Goal: Ask a question: Seek information or help from site administrators or community

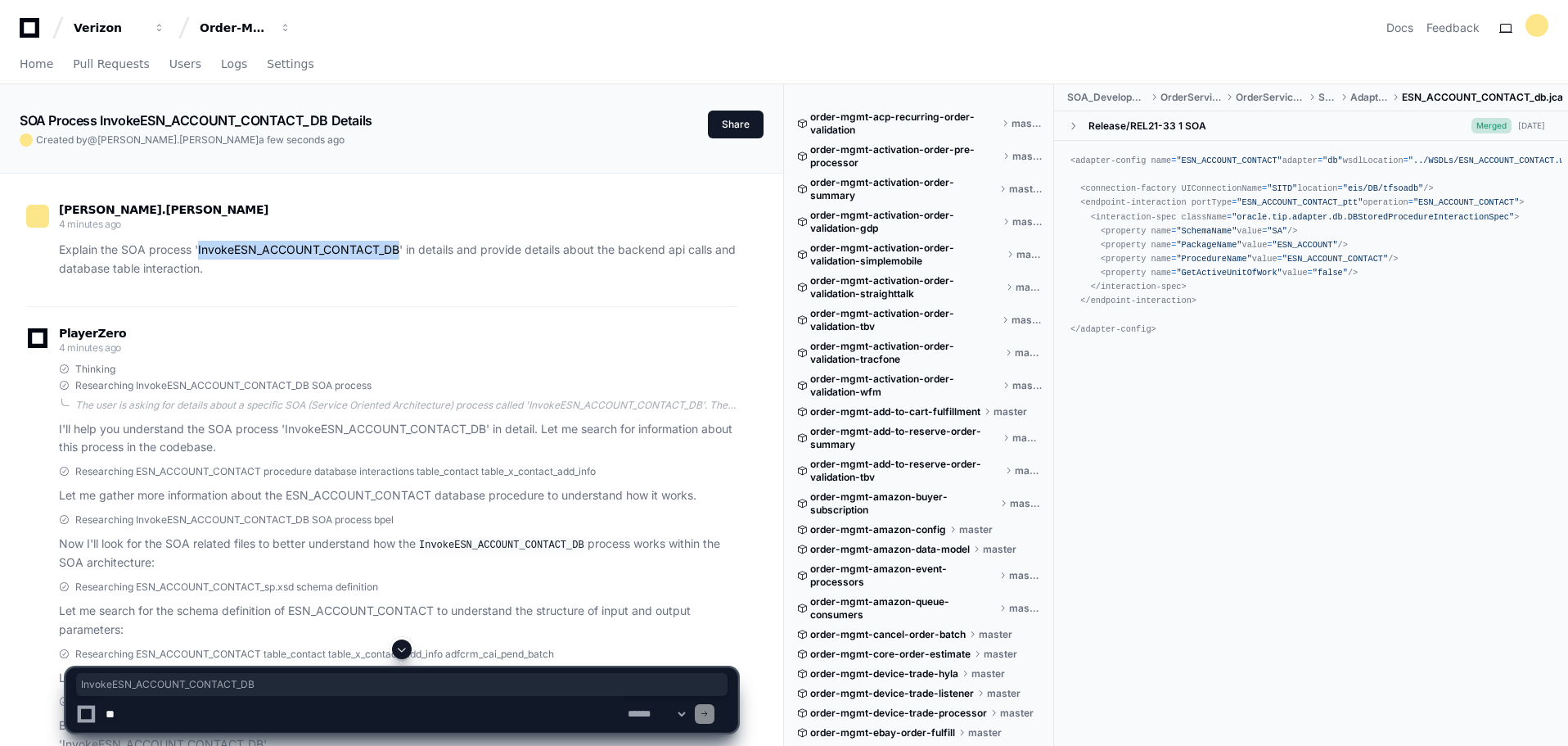
drag, startPoint x: 198, startPoint y: 249, endPoint x: 399, endPoint y: 250, distance: 201.0
click at [399, 250] on p "Explain the SOA process 'InvokeESN_ACCOUNT_CONTACT_DB' in details and provide d…" at bounding box center [398, 259] width 679 height 38
copy p "InvokeESN_ACCOUNT_CONTACT_DB"
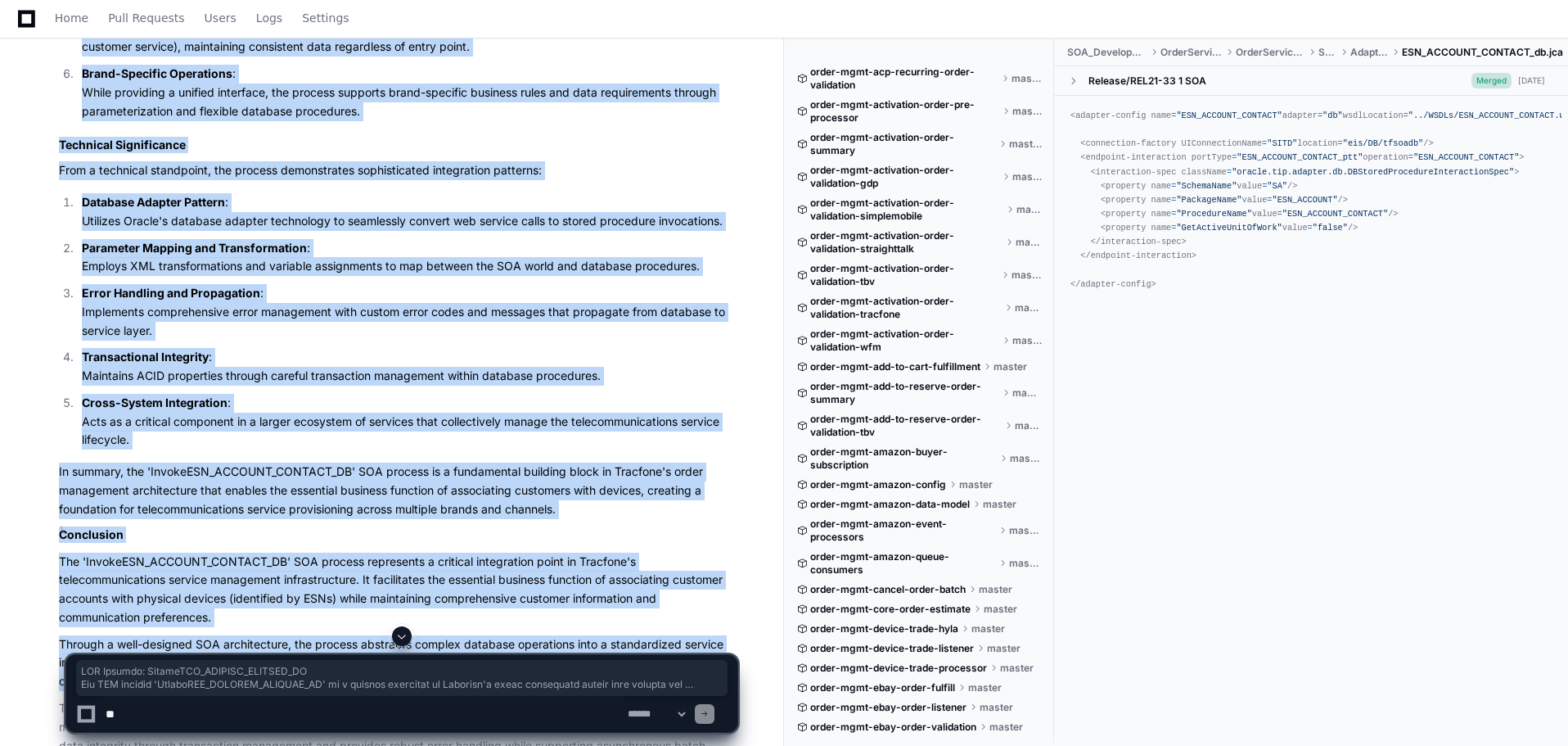
scroll to position [7121, 0]
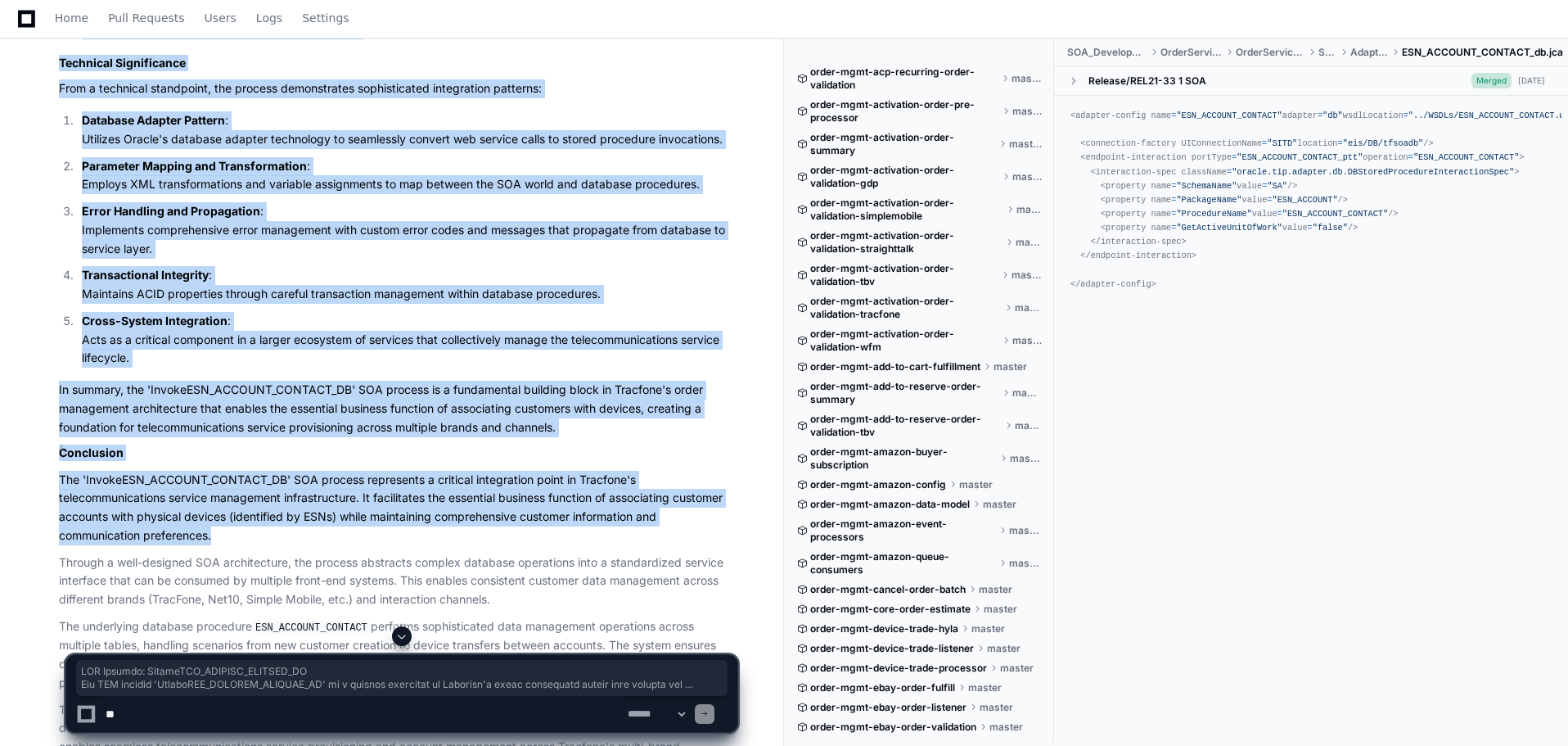
drag, startPoint x: 56, startPoint y: 379, endPoint x: 224, endPoint y: 531, distance: 226.6
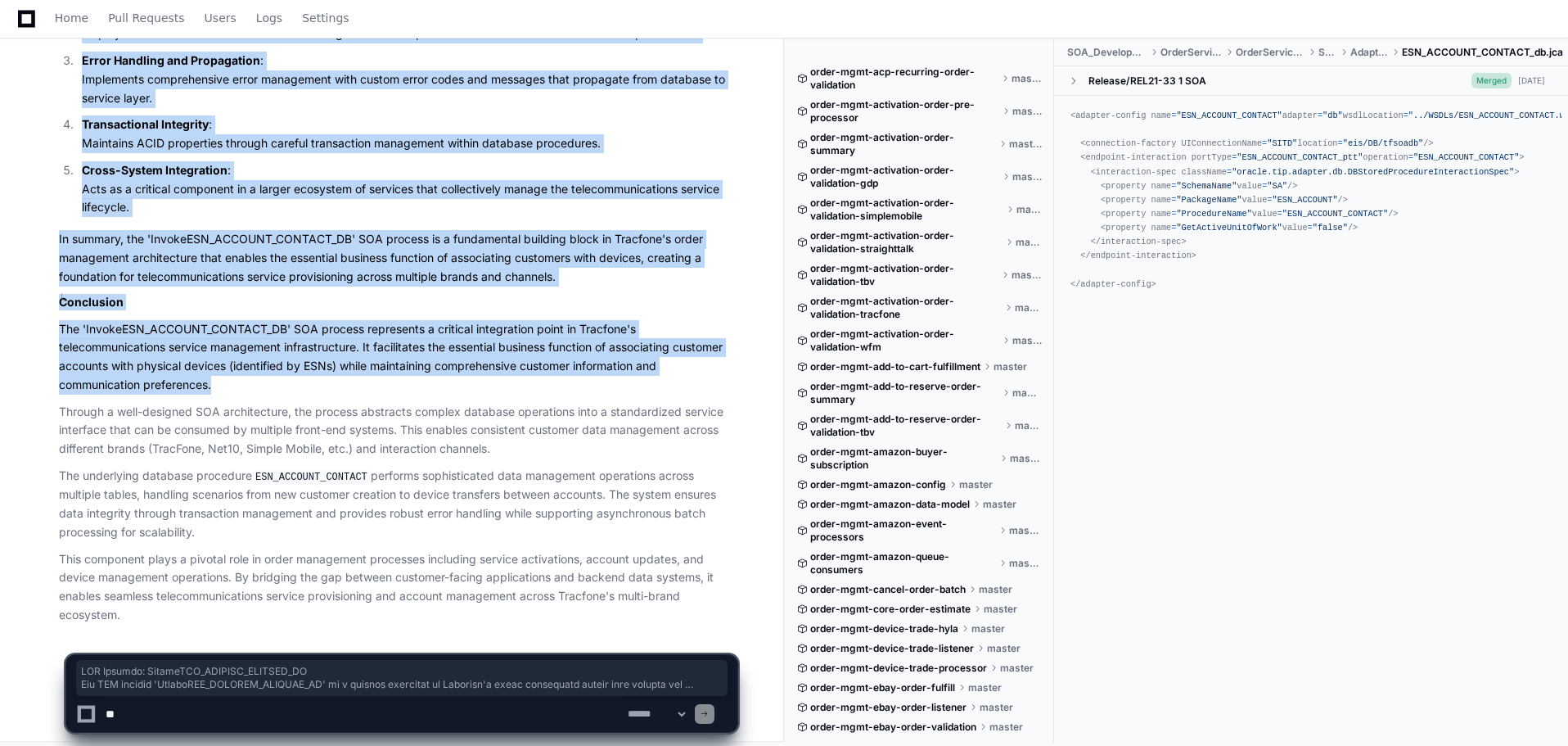
copy div "SOA Process: InvokeESN_ACCOUNT_CONTACT_DB The SOA process 'InvokeESN_ACCOUNT_CO…"
click at [60, 20] on span "Home" at bounding box center [71, 18] width 33 height 10
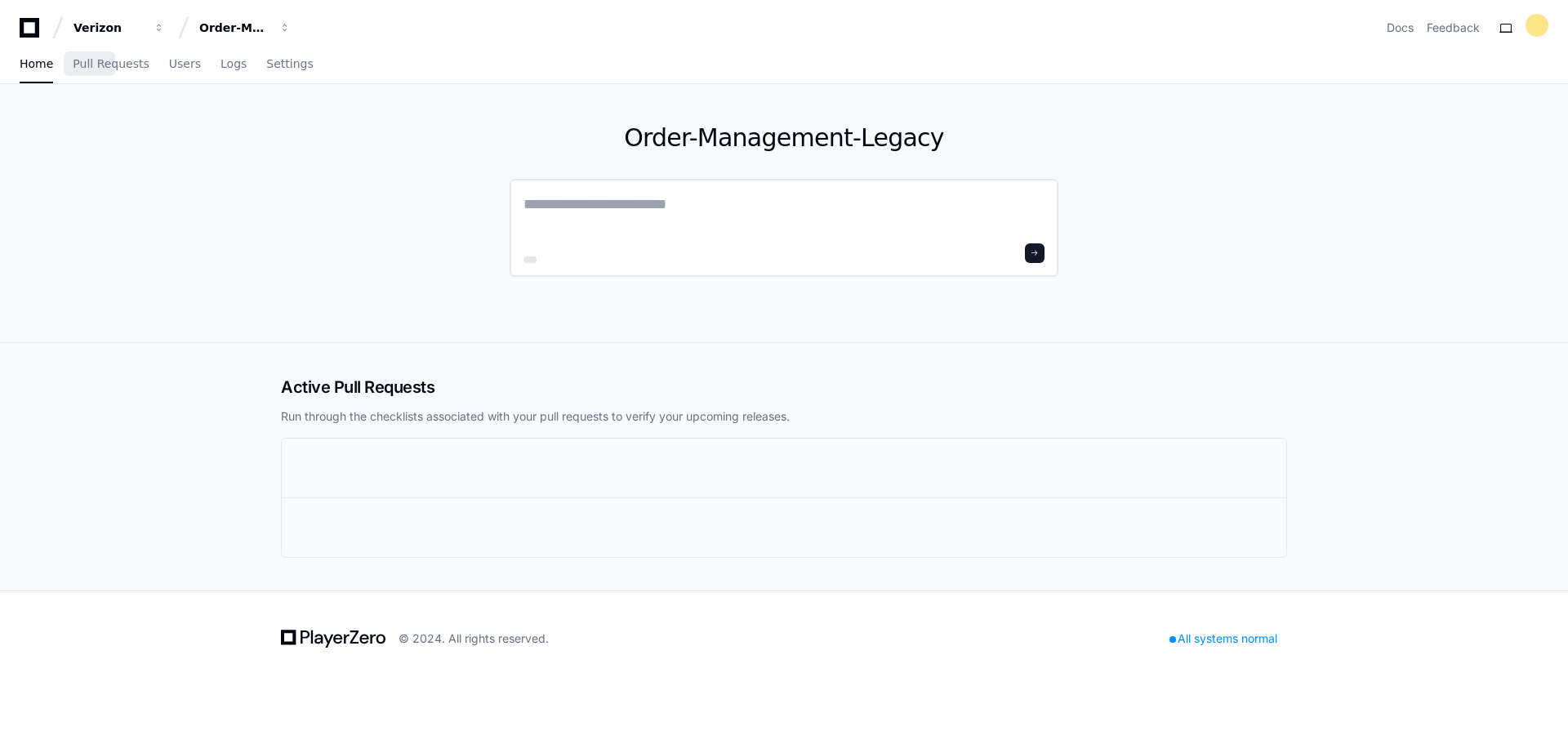
click at [790, 218] on textarea at bounding box center [784, 216] width 521 height 46
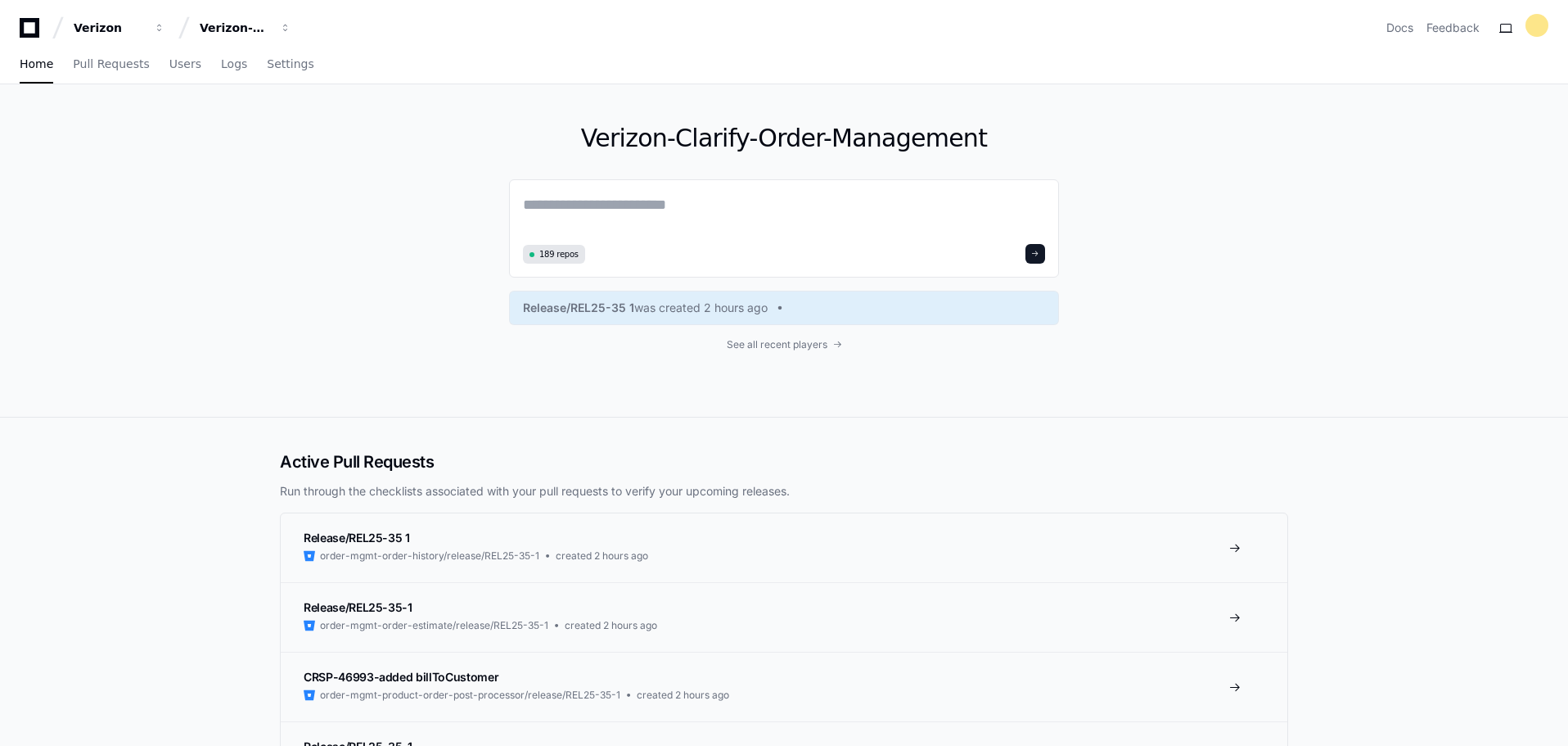
click at [633, 217] on textarea at bounding box center [784, 217] width 522 height 46
paste textarea "**********"
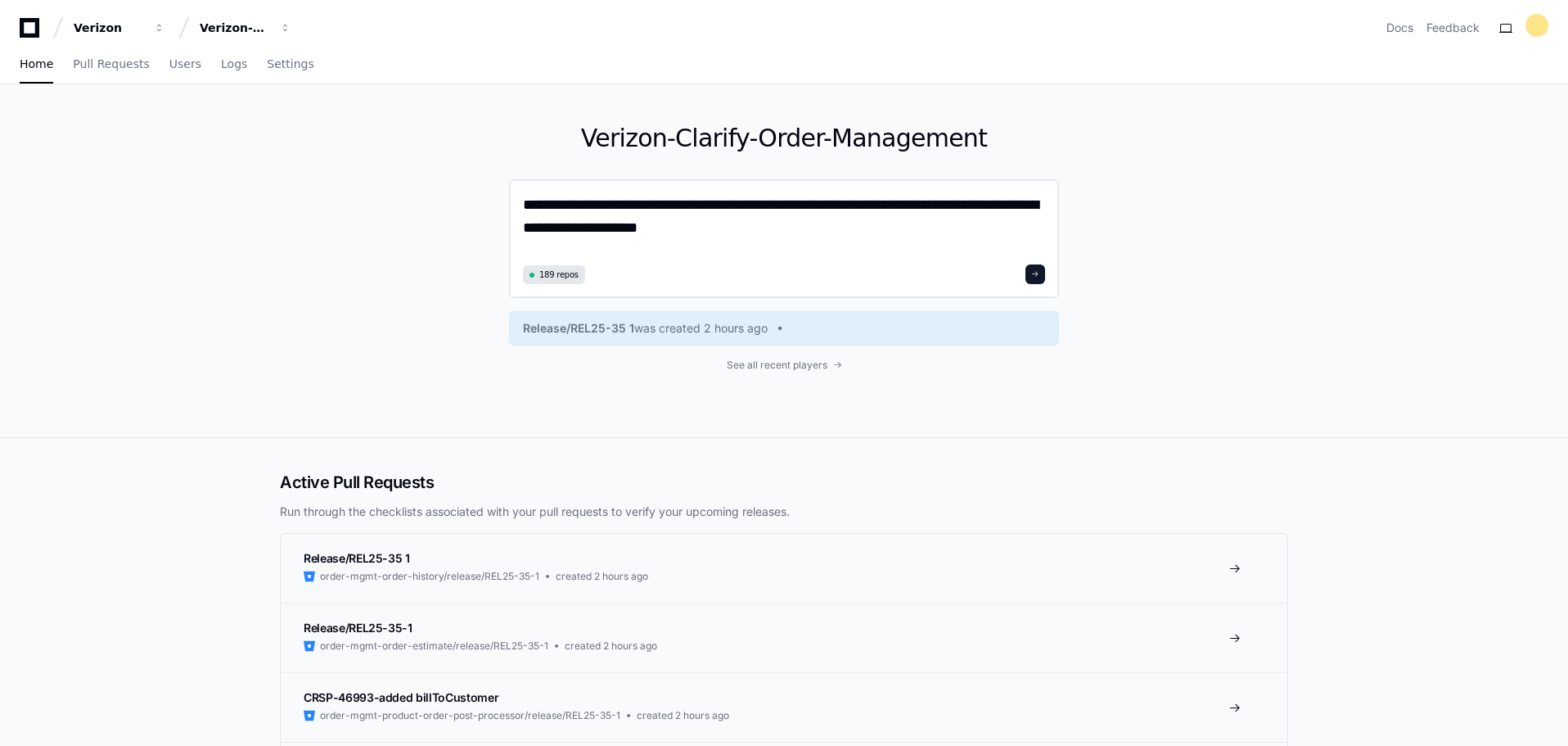
type textarea "**********"
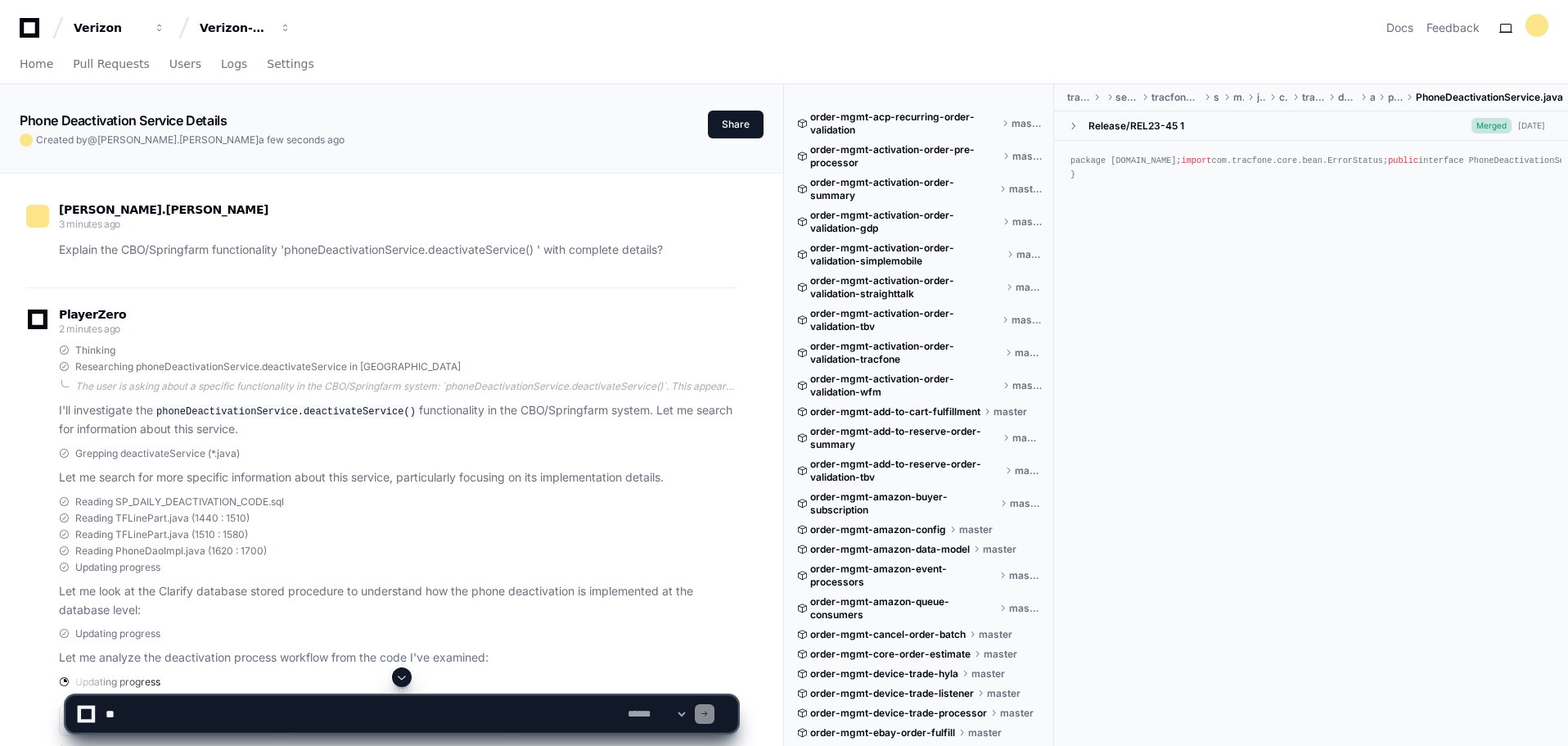
click at [376, 462] on div "Grepping deactivateService (*.java) Let me search for more specific information…" at bounding box center [398, 466] width 679 height 40
click at [457, 252] on p "Explain the CBO/Springfarm functionality 'phoneDeactivationService.deactivateSe…" at bounding box center [398, 250] width 679 height 19
click at [460, 253] on p "Explain the CBO/Springfarm functionality 'phoneDeactivationService.deactivateSe…" at bounding box center [398, 250] width 679 height 19
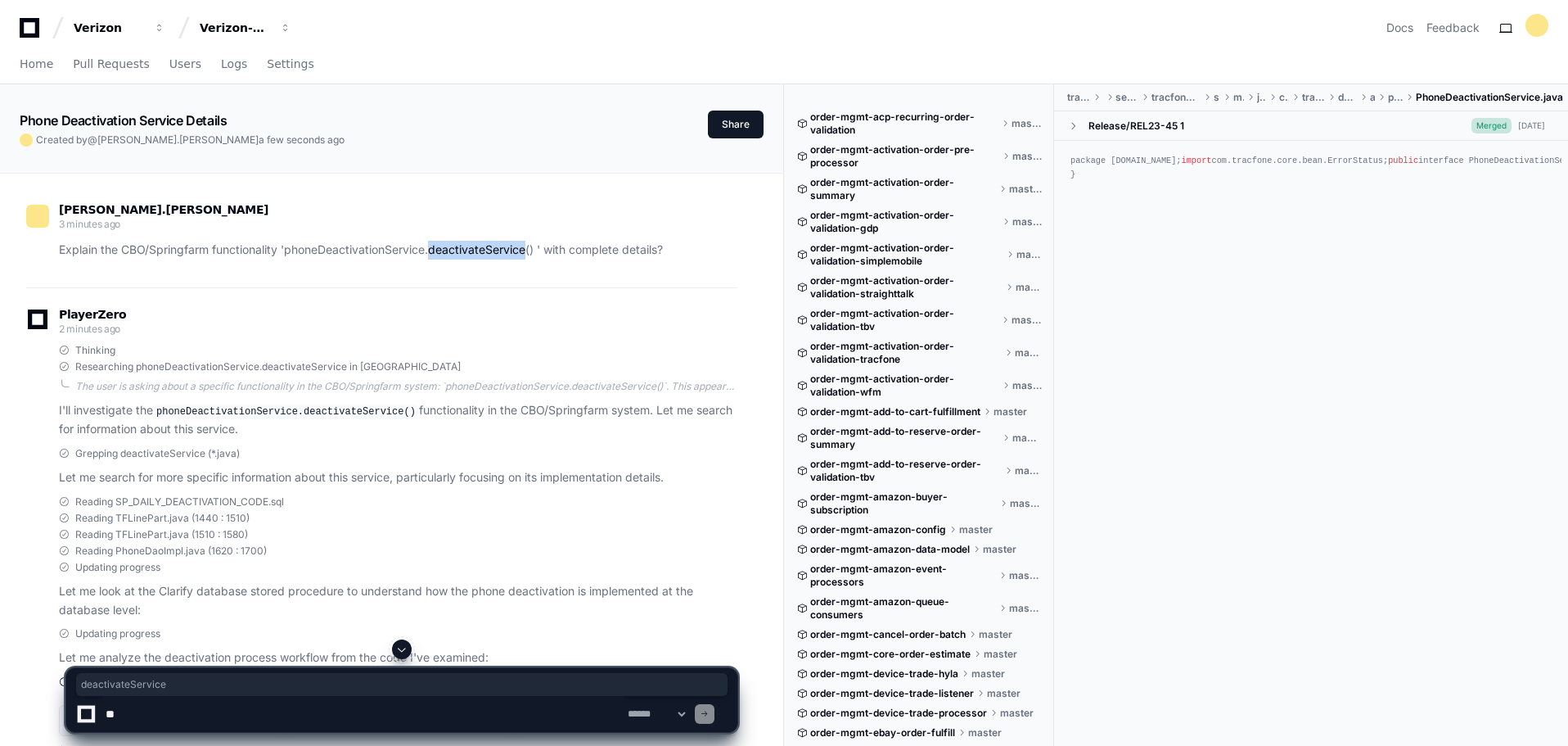
click at [460, 253] on p "Explain the CBO/Springfarm functionality 'phoneDeactivationService.deactivateSe…" at bounding box center [398, 250] width 679 height 19
copy p "deactivateService"
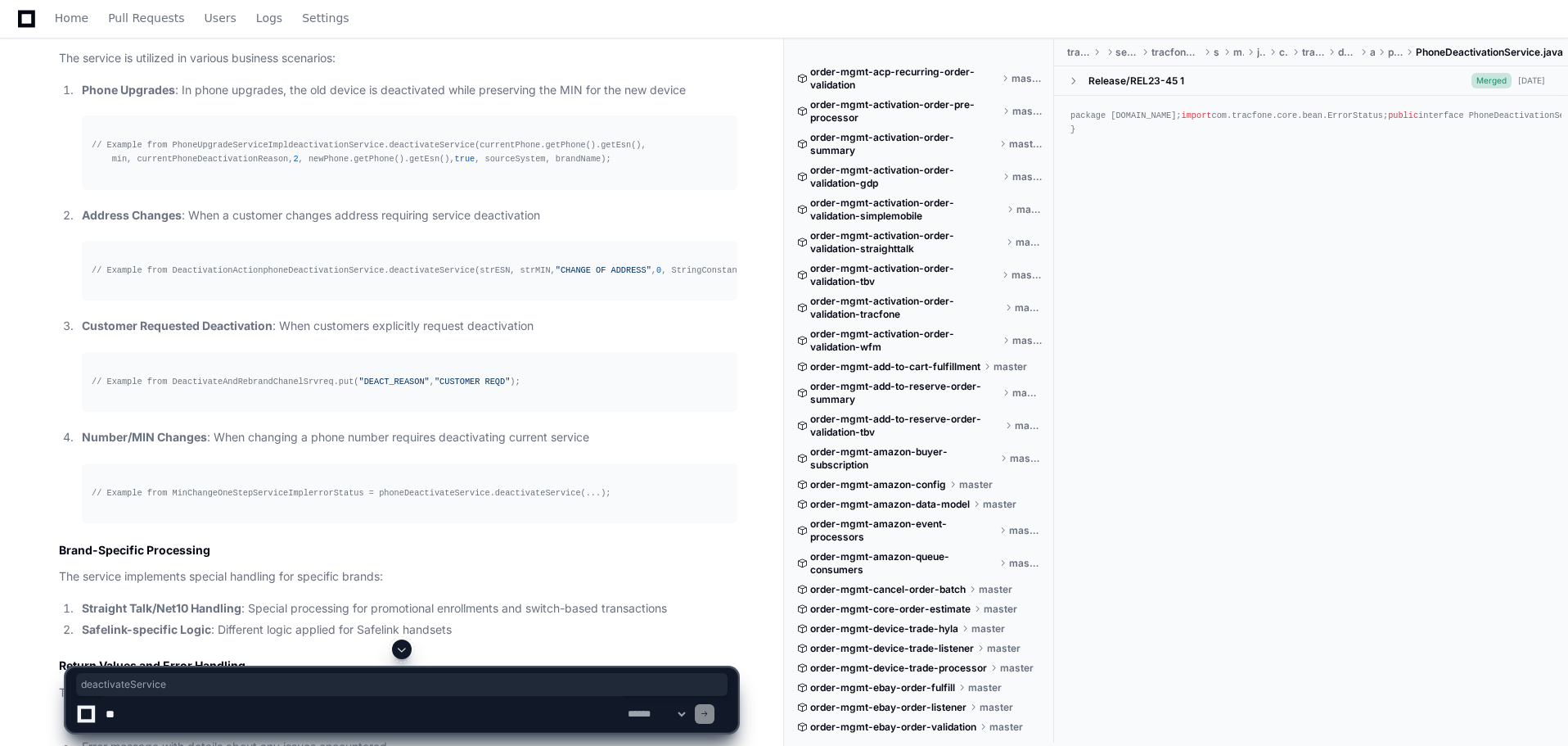
scroll to position [2068, 0]
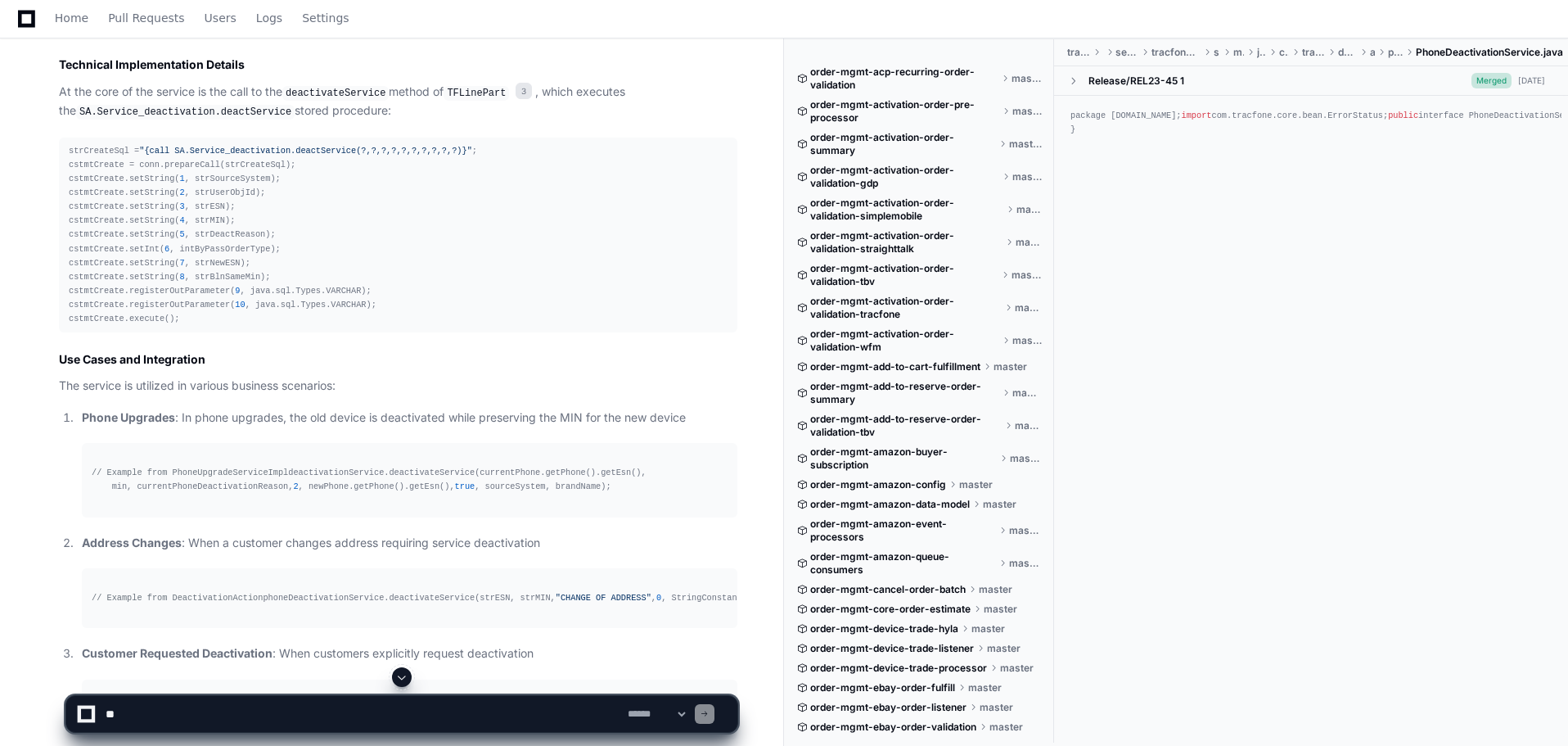
click at [256, 155] on span ""{call SA.Service_deactivation.deactService(?,?,?,?,?,?,?,?,?,?)}"" at bounding box center [305, 151] width 333 height 10
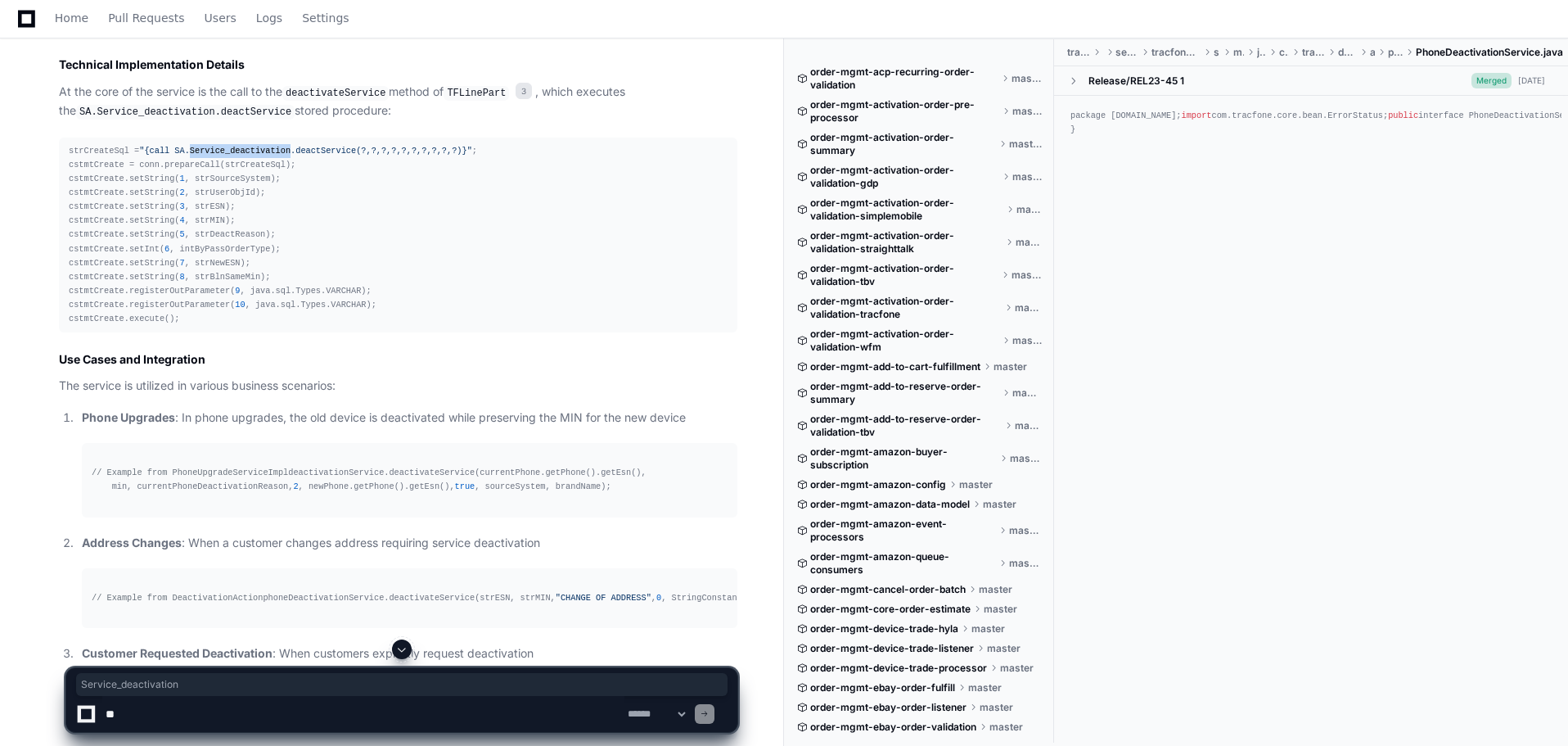
click at [256, 155] on span ""{call SA.Service_deactivation.deactService(?,?,?,?,?,?,?,?,?,?)}"" at bounding box center [305, 151] width 333 height 10
copy span "Service_deactivation"
drag, startPoint x: 169, startPoint y: 219, endPoint x: 332, endPoint y: 219, distance: 163.0
click at [332, 155] on span ""{call SA.Service_deactivation.deactService(?,?,?,?,?,?,?,?,?,?)}"" at bounding box center [305, 151] width 333 height 10
copy span "SA.Service_deactivation.deactService"
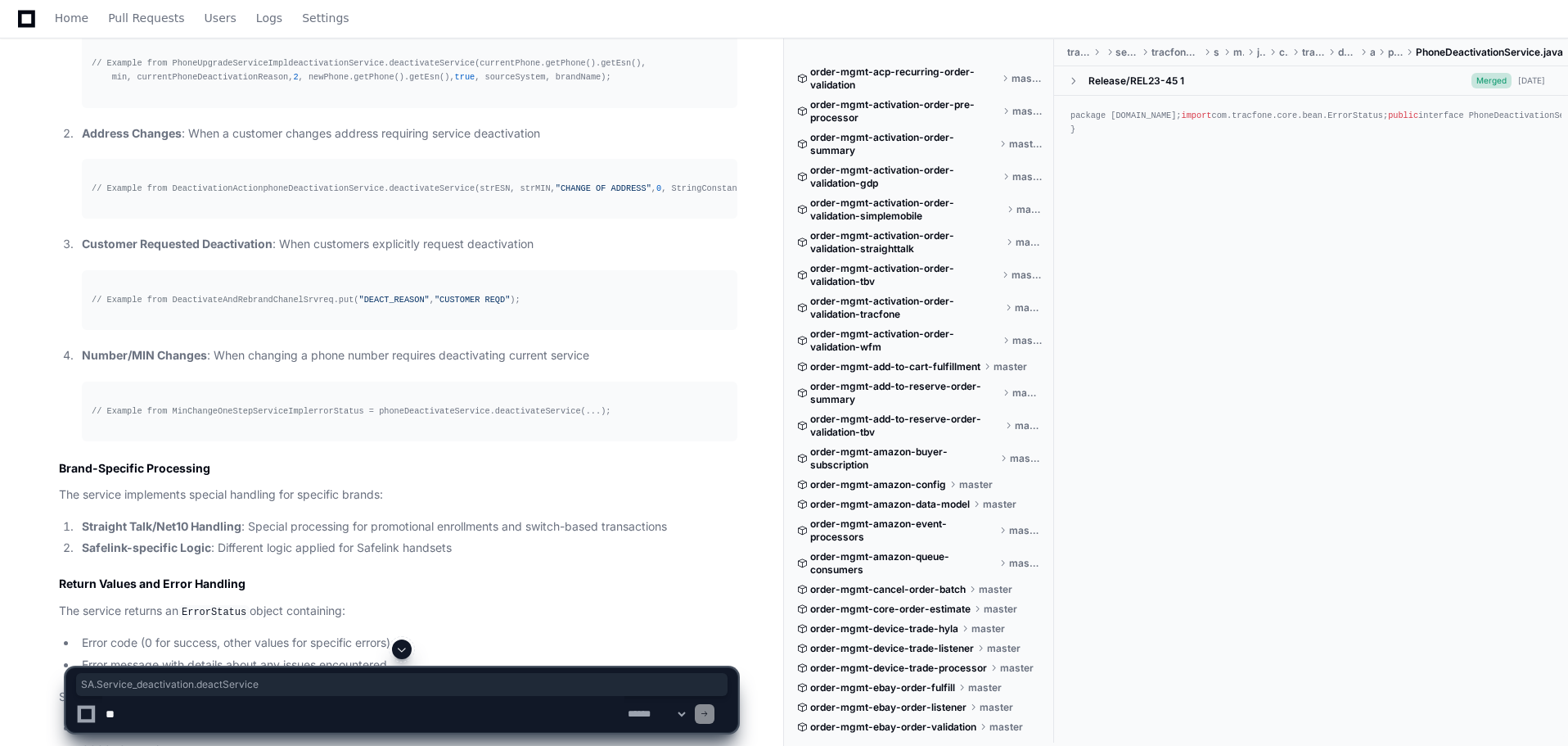
scroll to position [2641, 0]
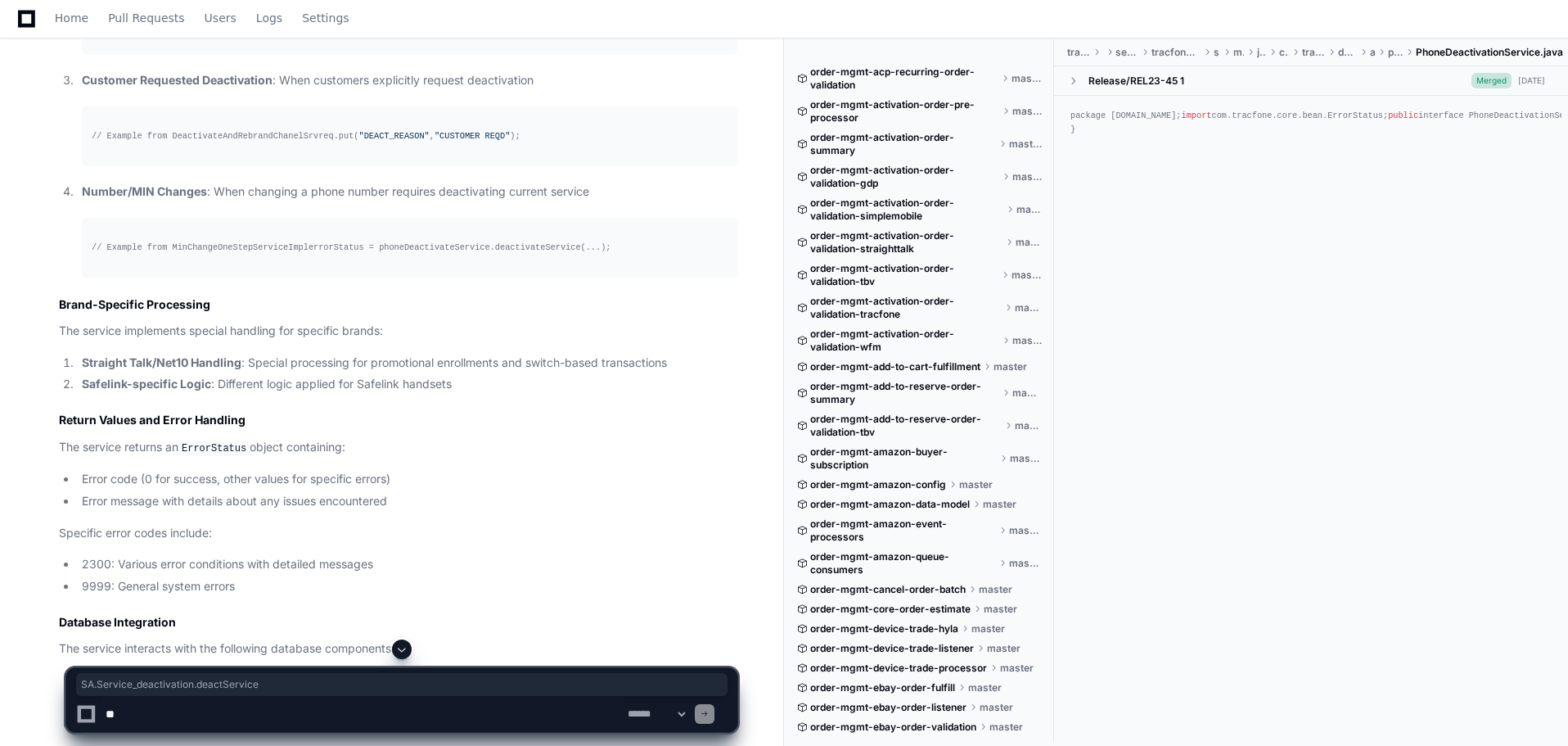
click at [399, 712] on textarea at bounding box center [363, 714] width 522 height 36
paste textarea "**********"
click at [474, 707] on textarea at bounding box center [363, 714] width 522 height 36
type textarea "**********"
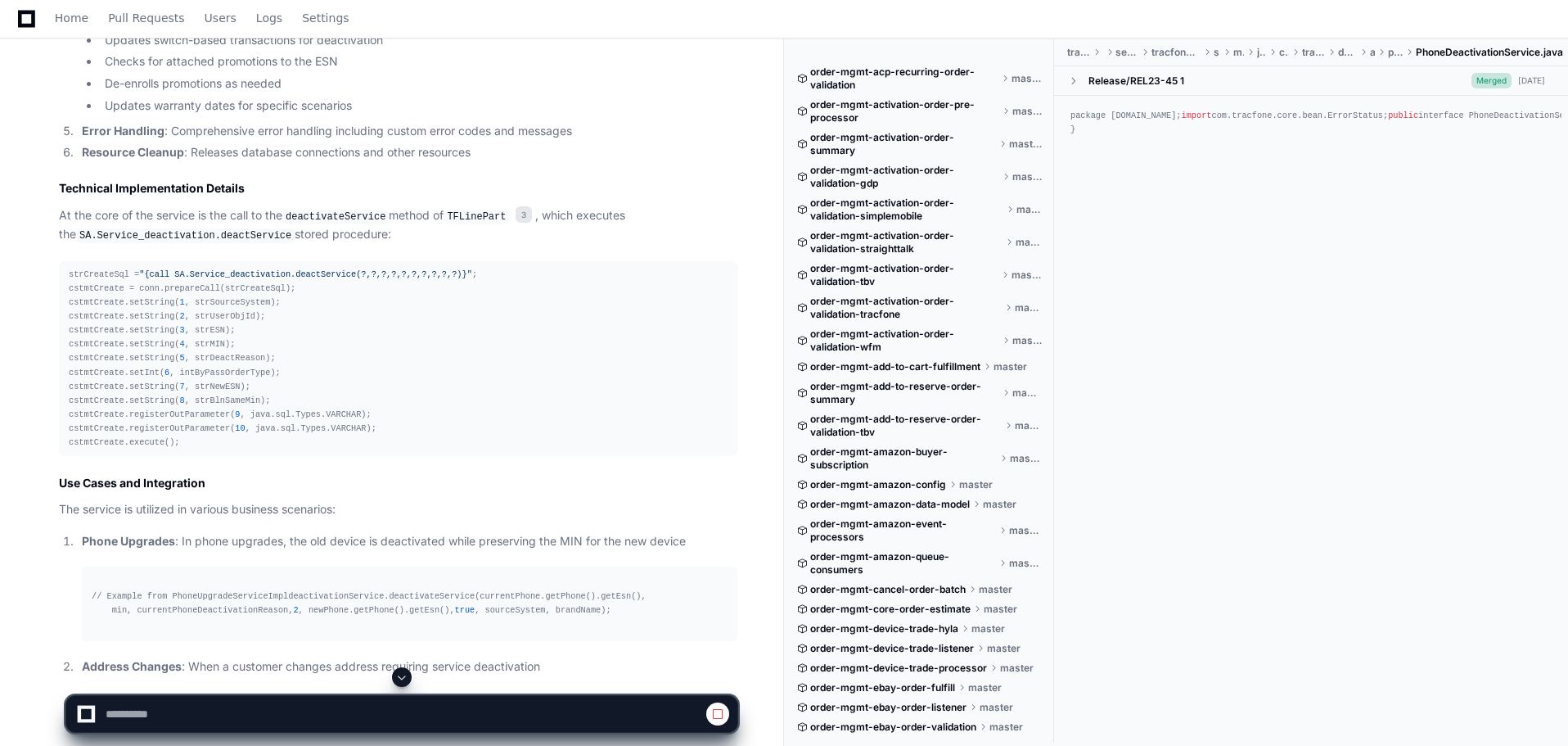
scroll to position [1535, 0]
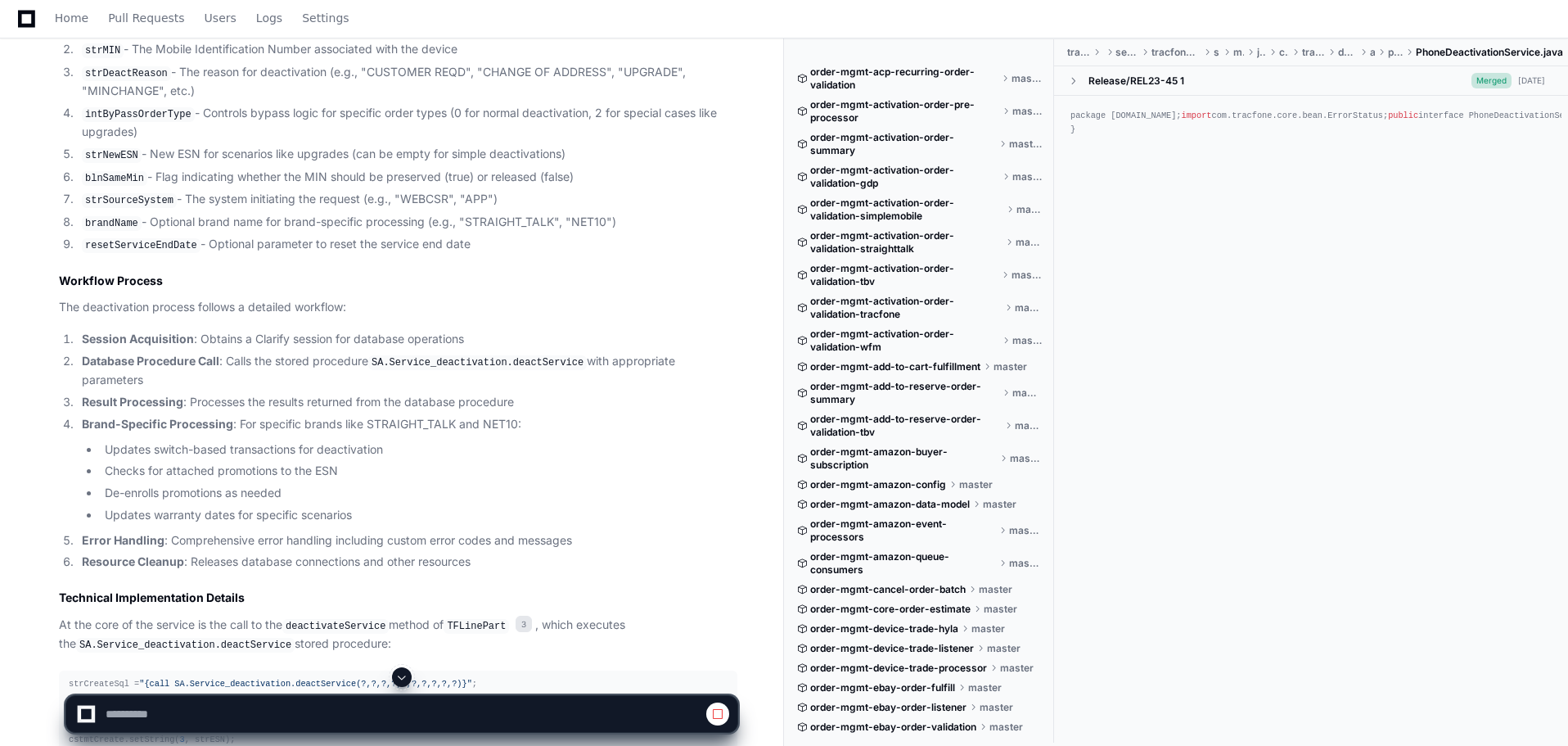
click at [531, 370] on code "SA.Service_deactivation.deactService" at bounding box center [477, 362] width 218 height 14
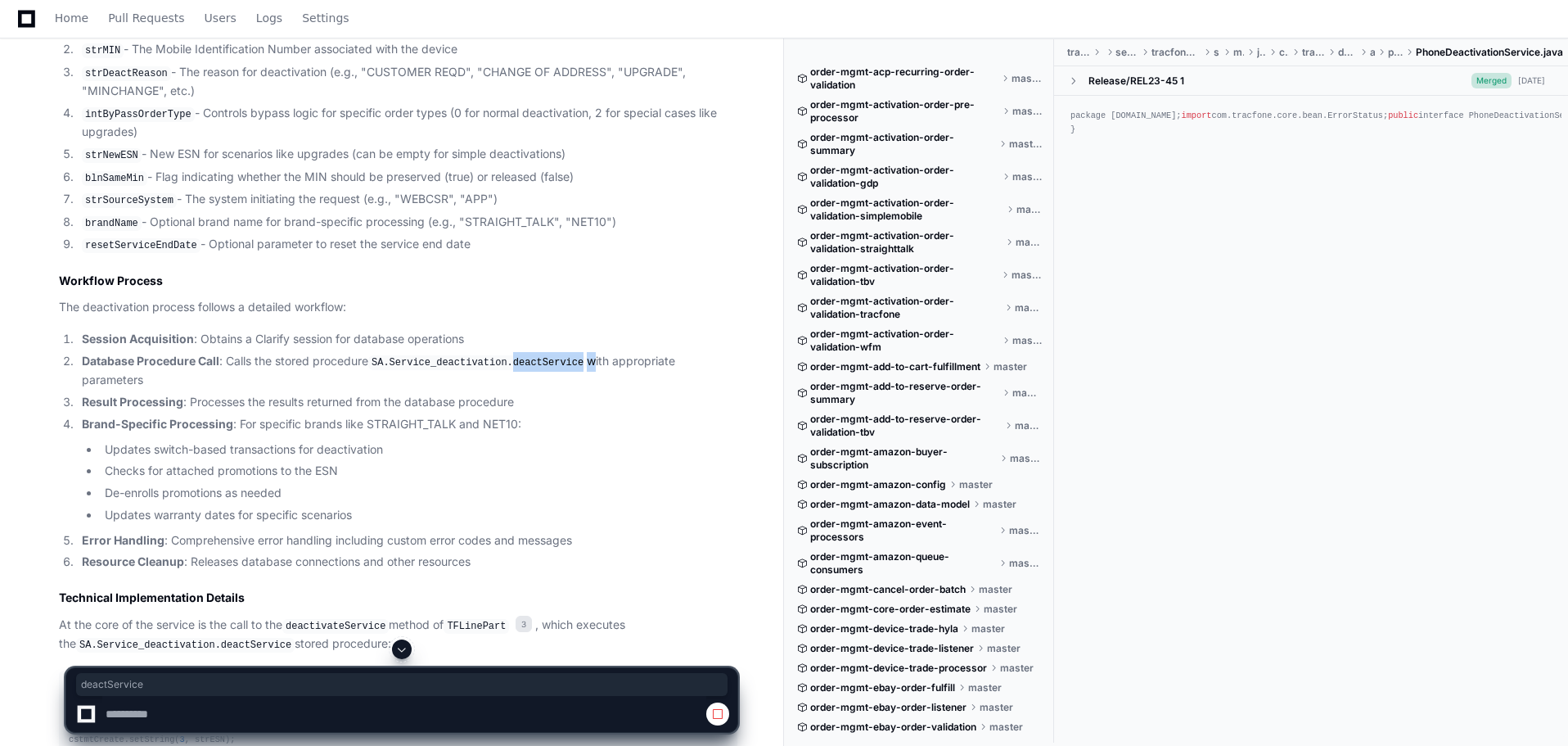
copy li "deactService"
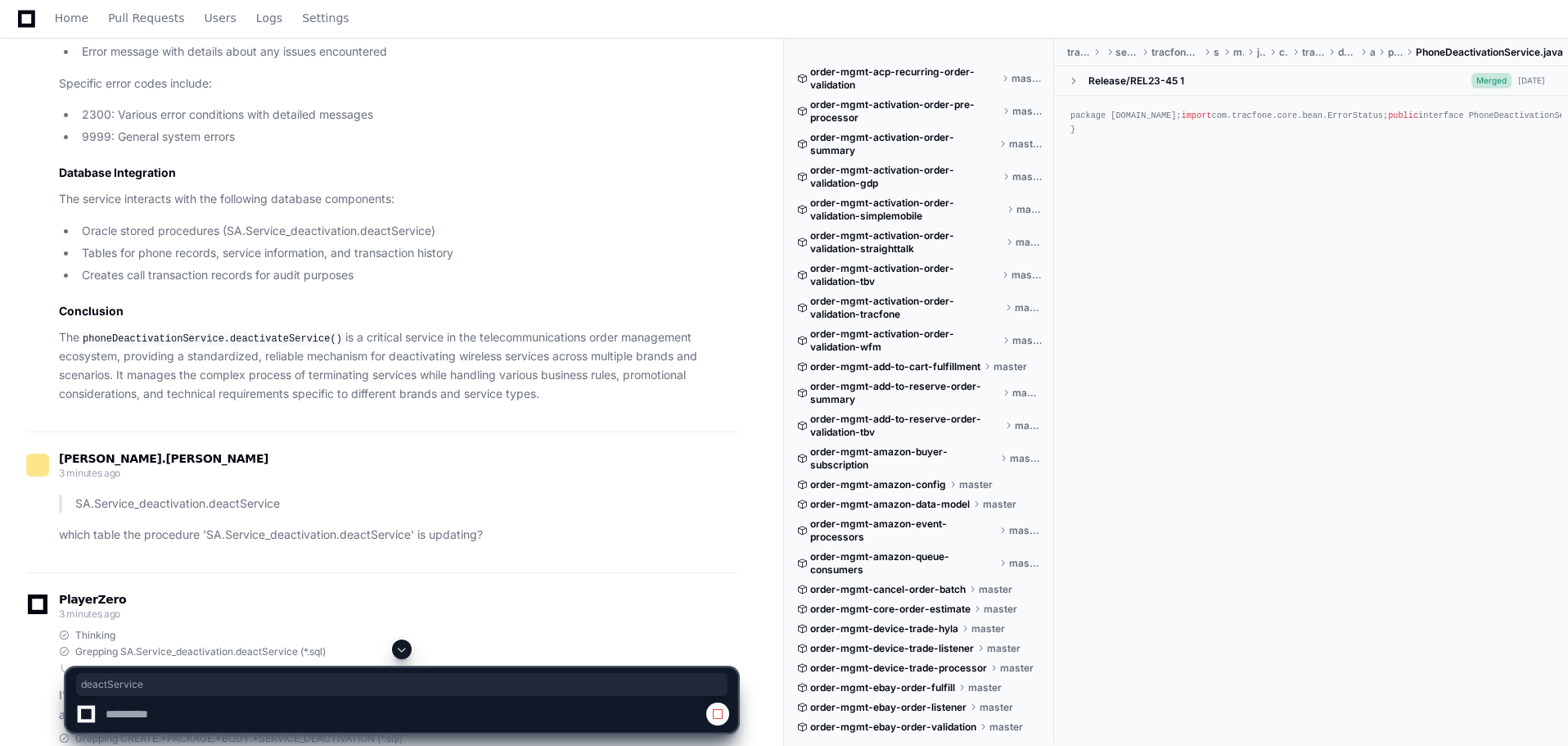
scroll to position [3336, 0]
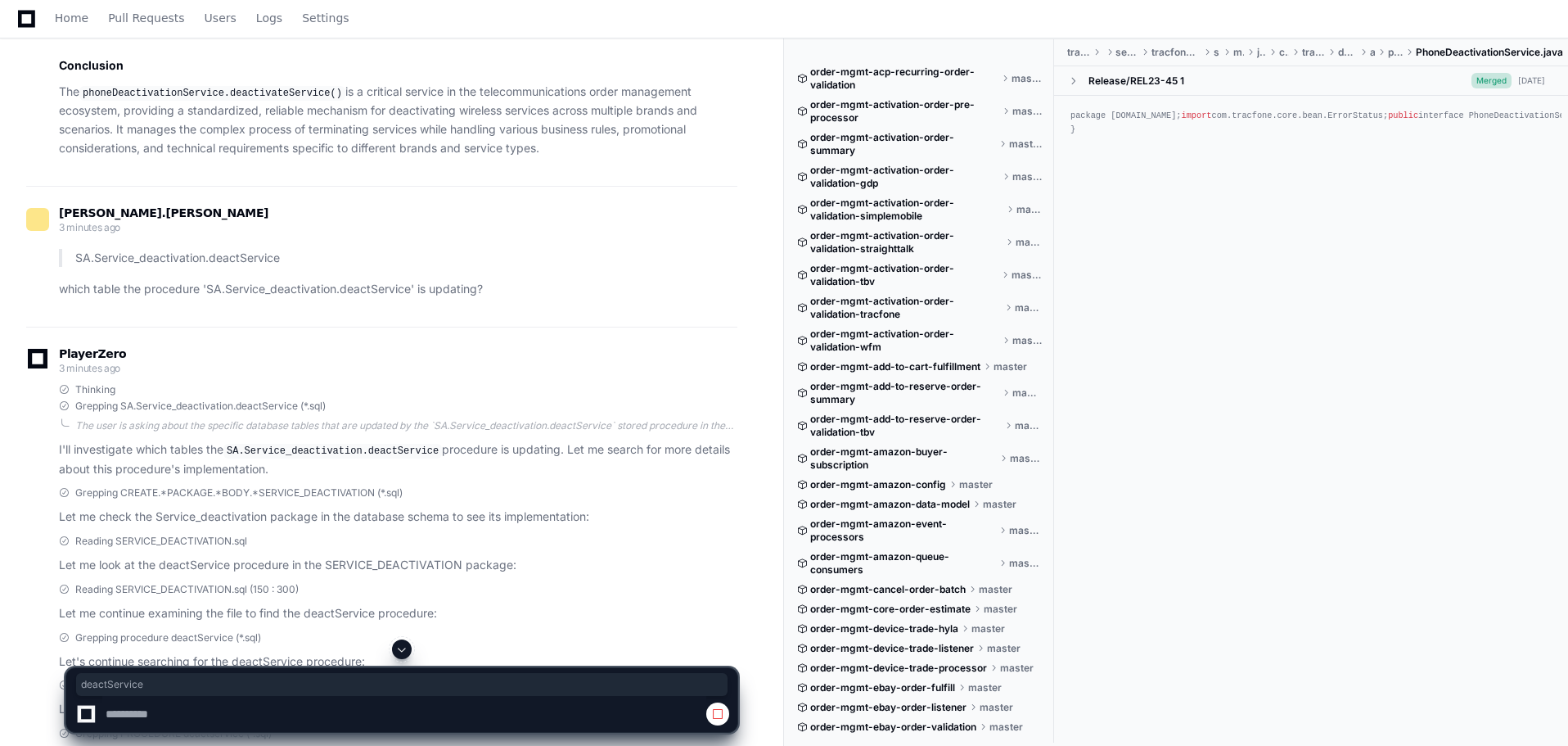
click at [401, 648] on span at bounding box center [402, 649] width 13 height 13
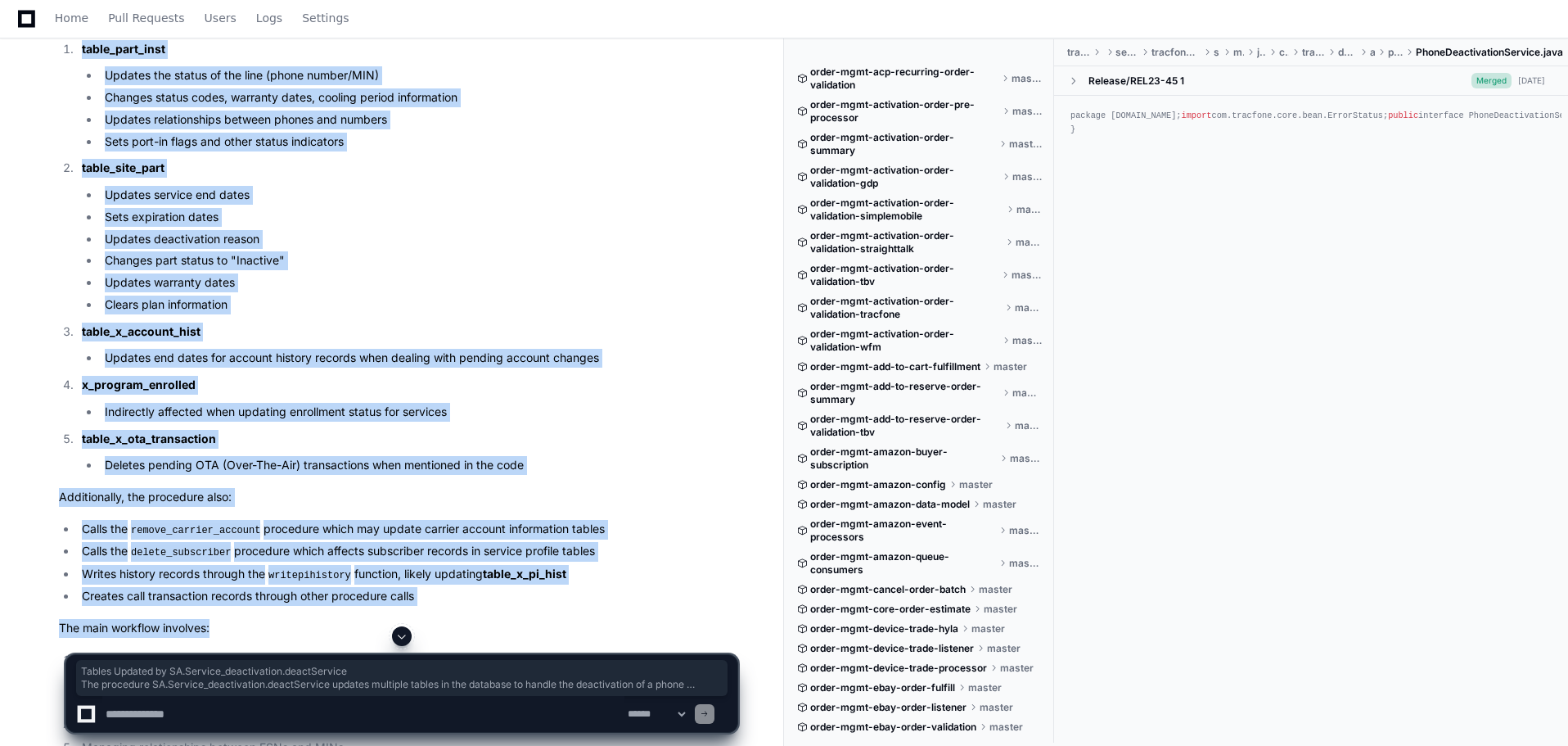
scroll to position [4751, 0]
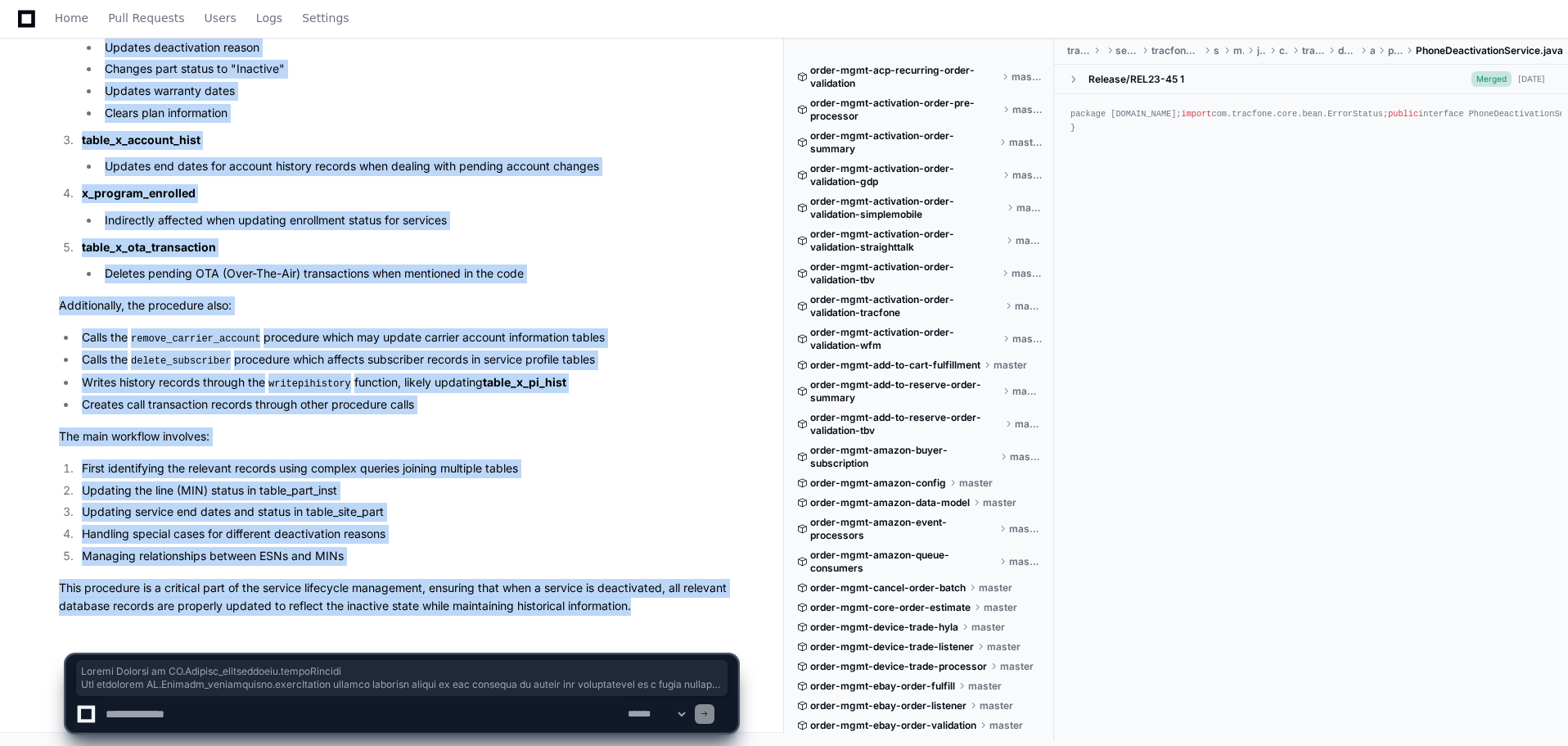
drag, startPoint x: 61, startPoint y: 351, endPoint x: 668, endPoint y: 617, distance: 662.7
copy article "Tables Updated by SA.Service_deactivation.deactService The procedure SA.Service…"
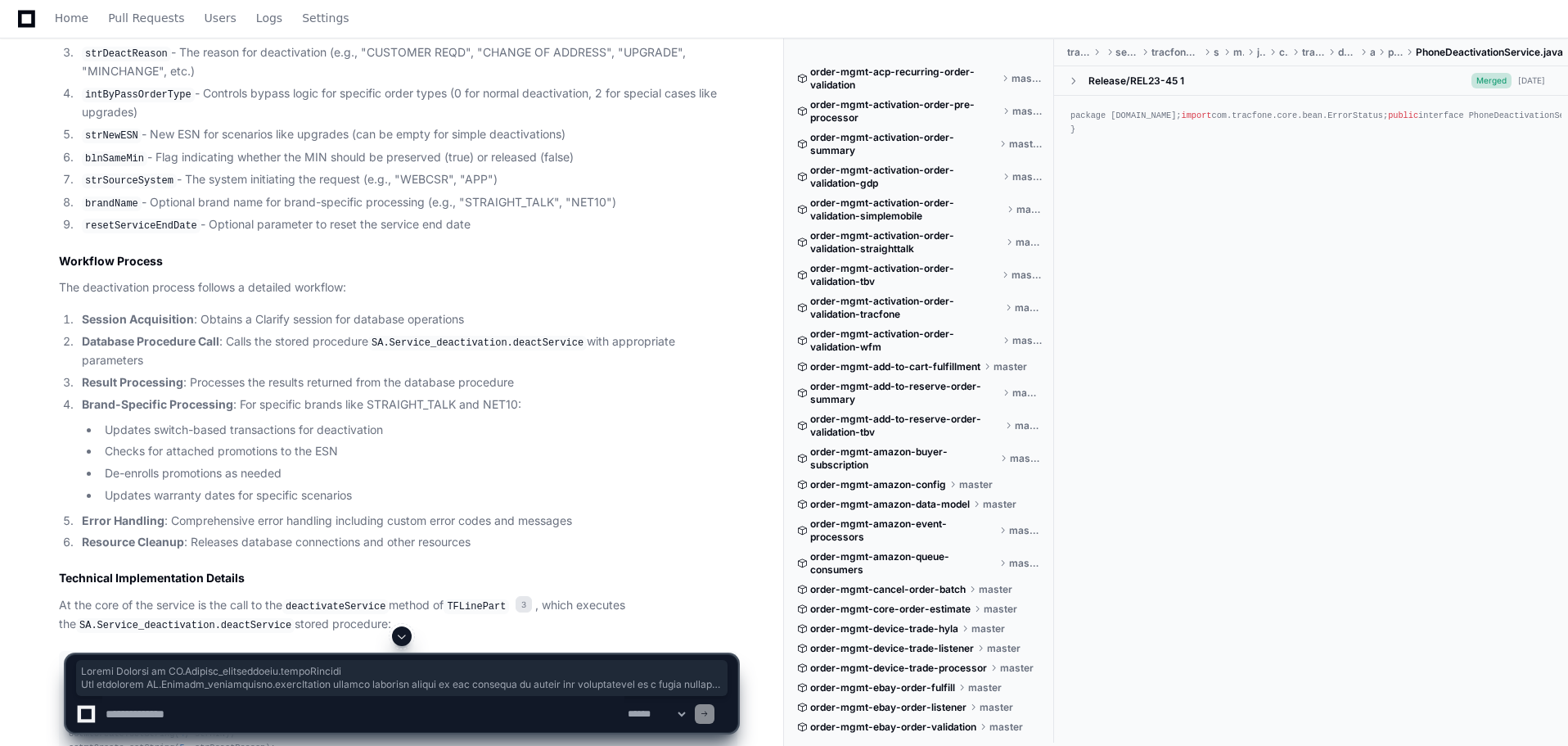
scroll to position [1719, 0]
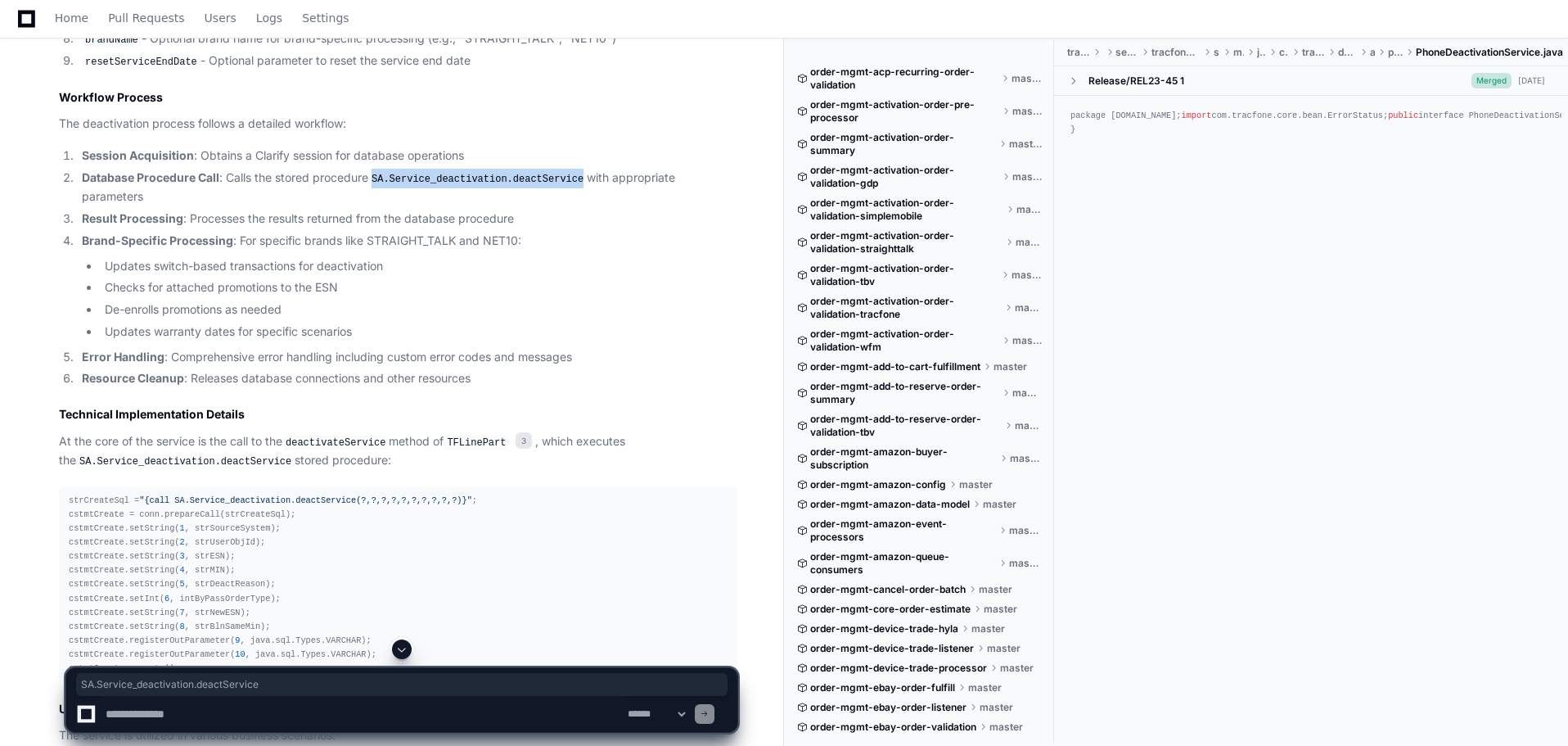
drag, startPoint x: 569, startPoint y: 266, endPoint x: 377, endPoint y: 266, distance: 192.0
click at [377, 187] on code "SA.Service_deactivation.deactService" at bounding box center [477, 179] width 218 height 14
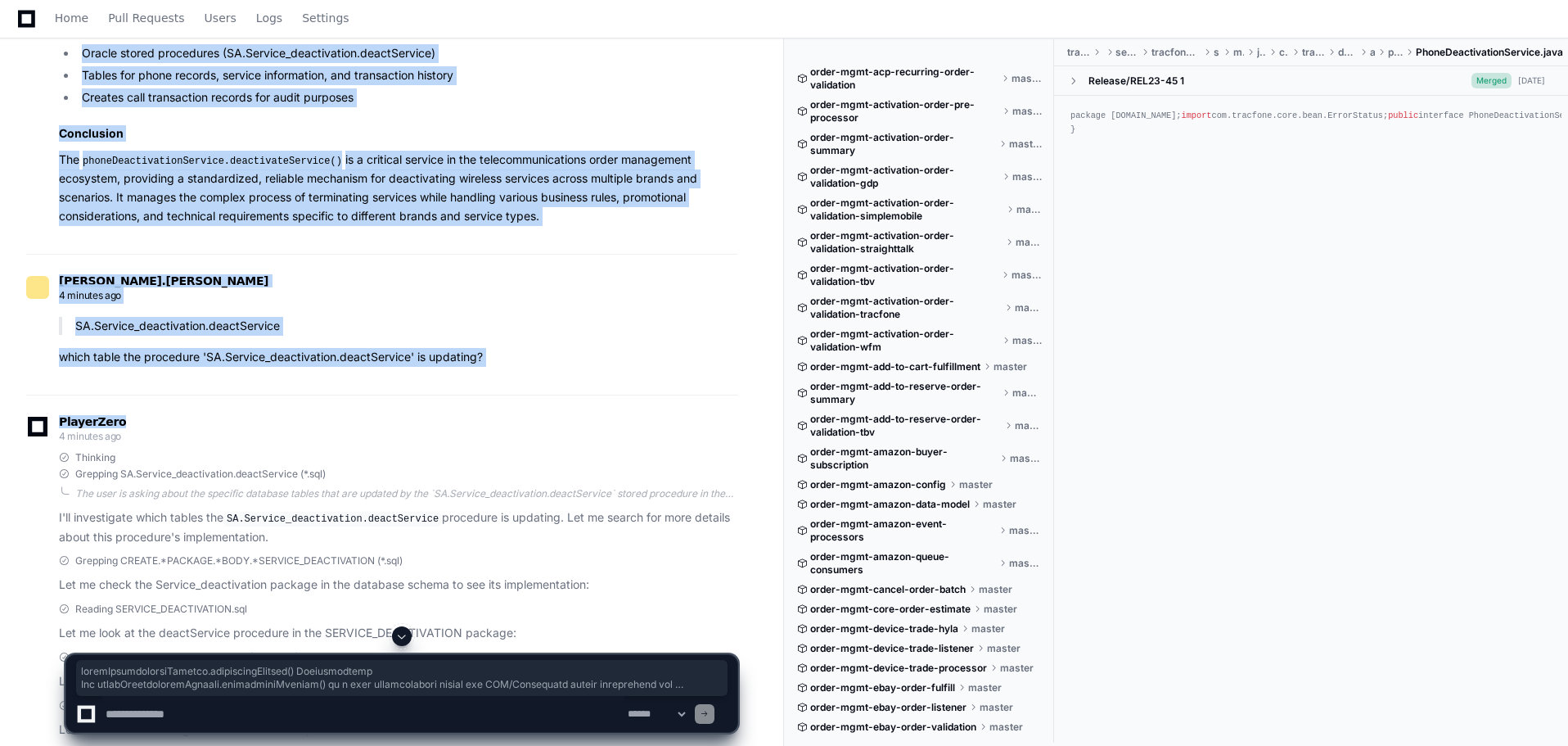
scroll to position [3432, 0]
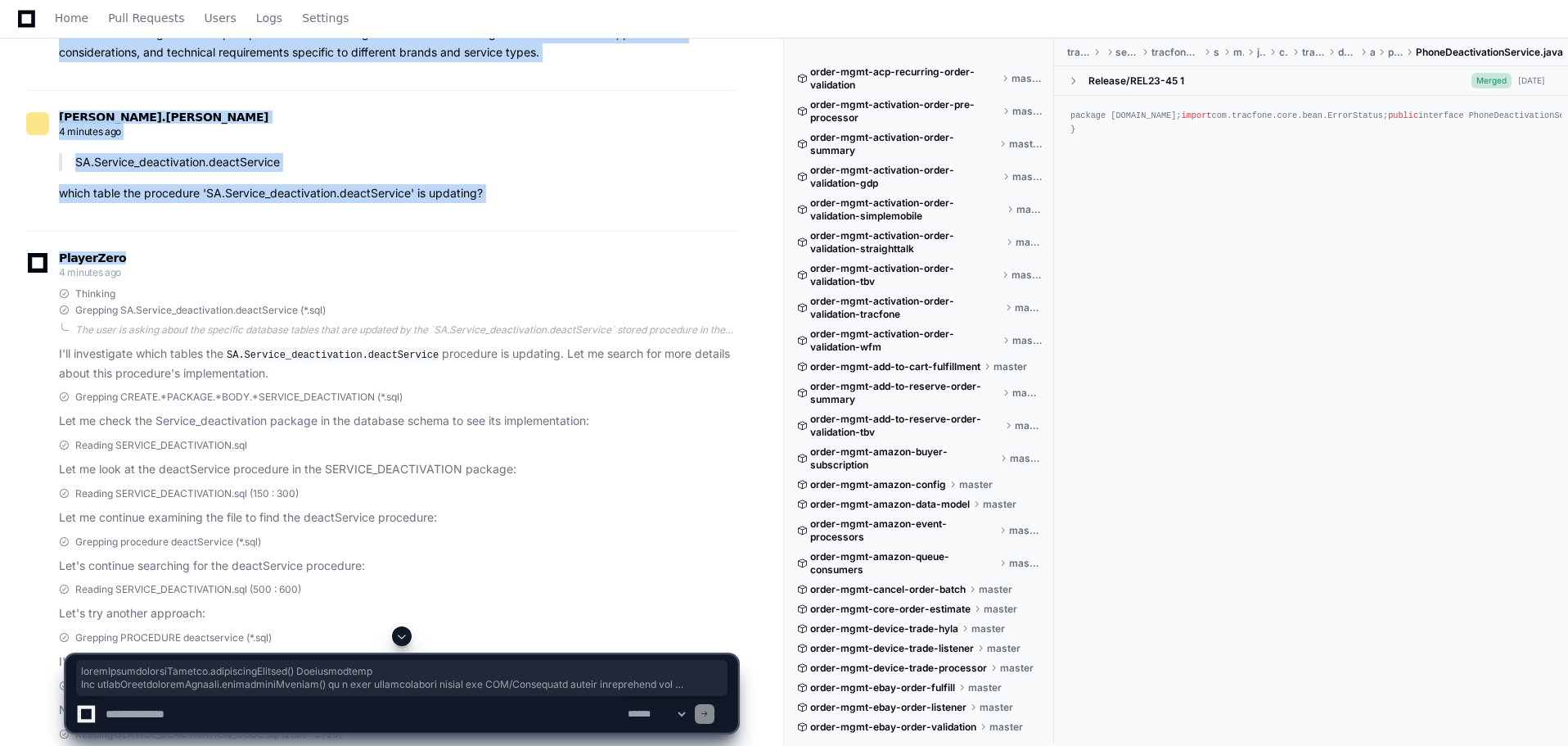
drag, startPoint x: 56, startPoint y: 190, endPoint x: 576, endPoint y: 200, distance: 520.1
copy article "phoneDeactivationService.deactivateService() Functionality The phoneDeactivatio…"
